Goal: Task Accomplishment & Management: Manage account settings

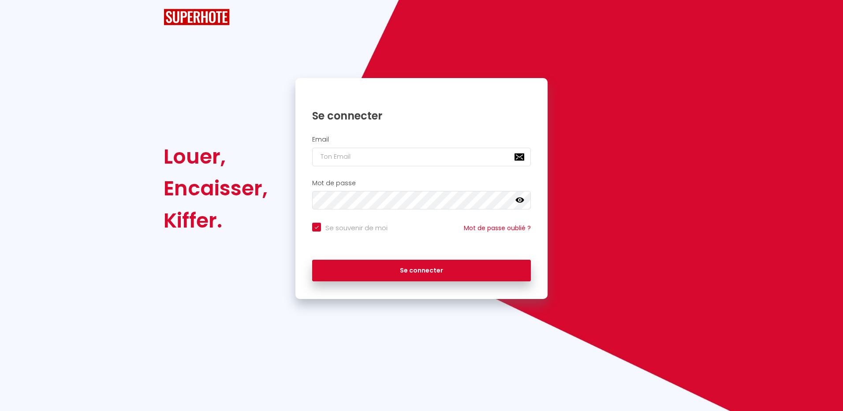
checkbox input "true"
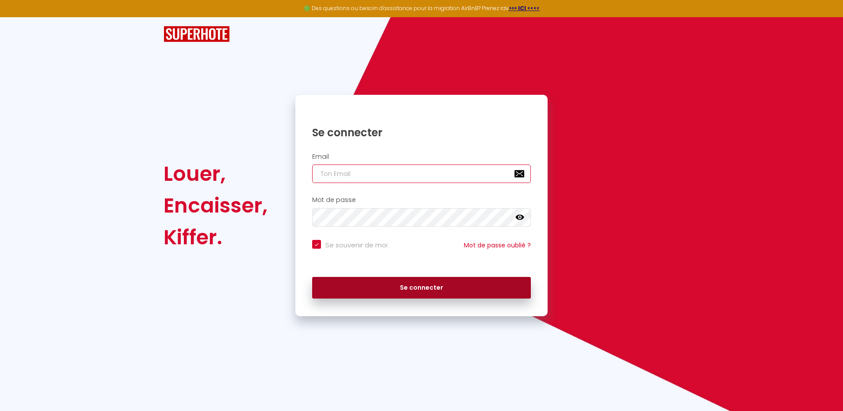
type input "[EMAIL_ADDRESS][DOMAIN_NAME]"
click at [429, 287] on button "Se connecter" at bounding box center [421, 288] width 219 height 22
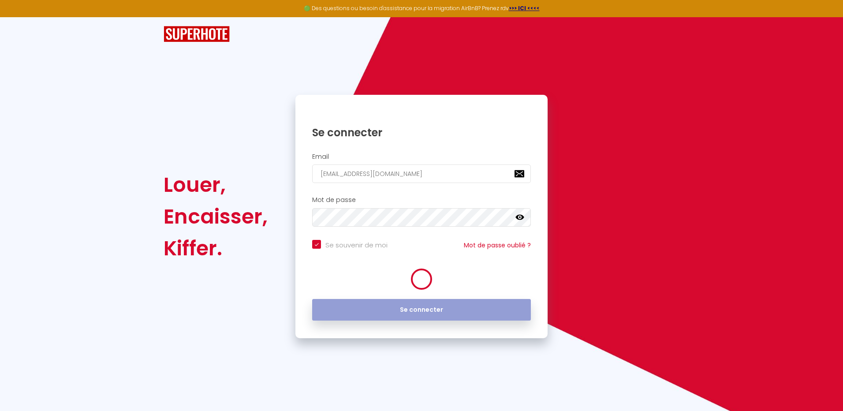
checkbox input "true"
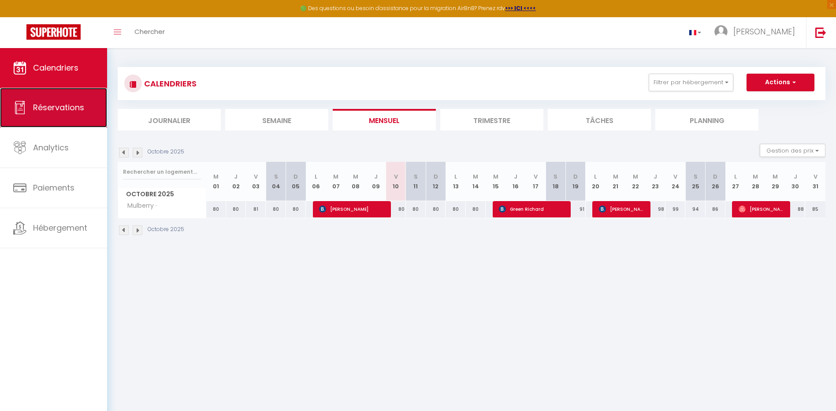
click at [63, 104] on span "Réservations" at bounding box center [58, 107] width 51 height 11
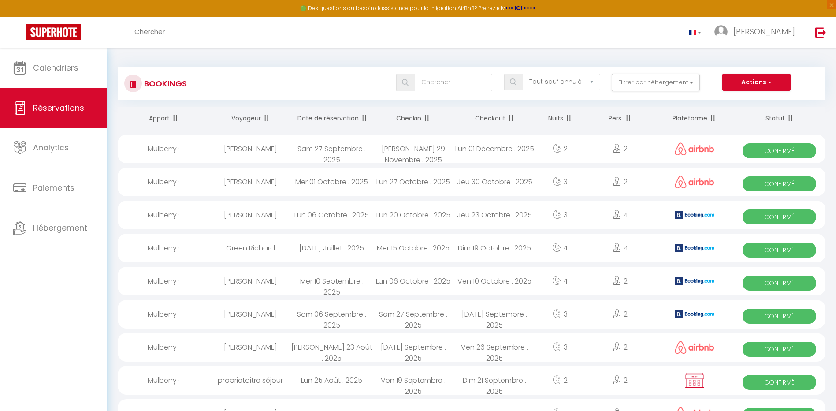
click at [338, 115] on th "Date de réservation" at bounding box center [332, 118] width 82 height 23
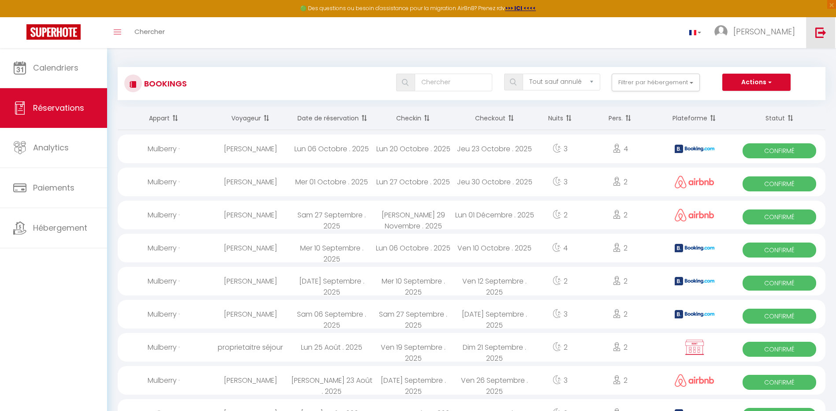
click at [815, 34] on link at bounding box center [820, 32] width 29 height 31
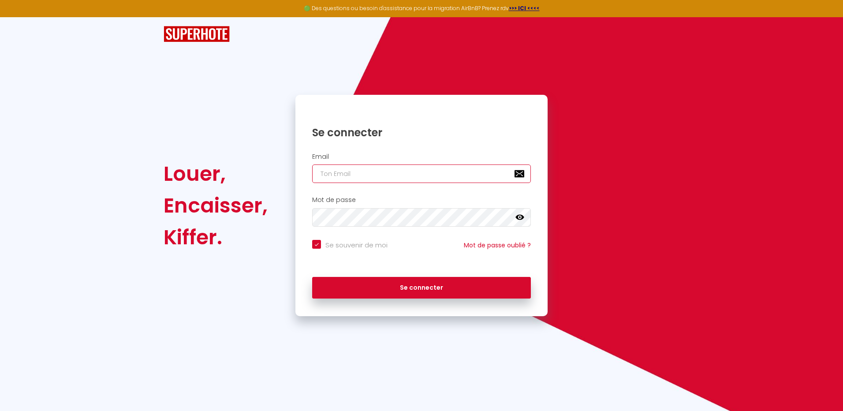
type input "[EMAIL_ADDRESS][DOMAIN_NAME]"
checkbox input "true"
